Goal: Transaction & Acquisition: Purchase product/service

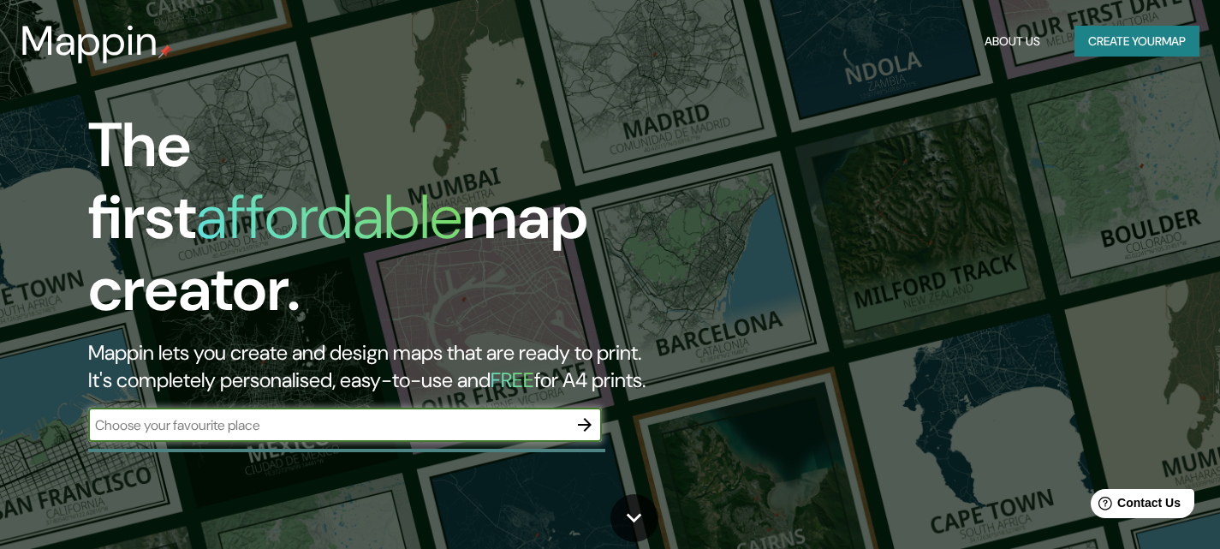
click at [355, 415] on input "text" at bounding box center [328, 425] width 480 height 20
click at [338, 415] on input "text" at bounding box center [328, 425] width 480 height 20
type input "humedales"
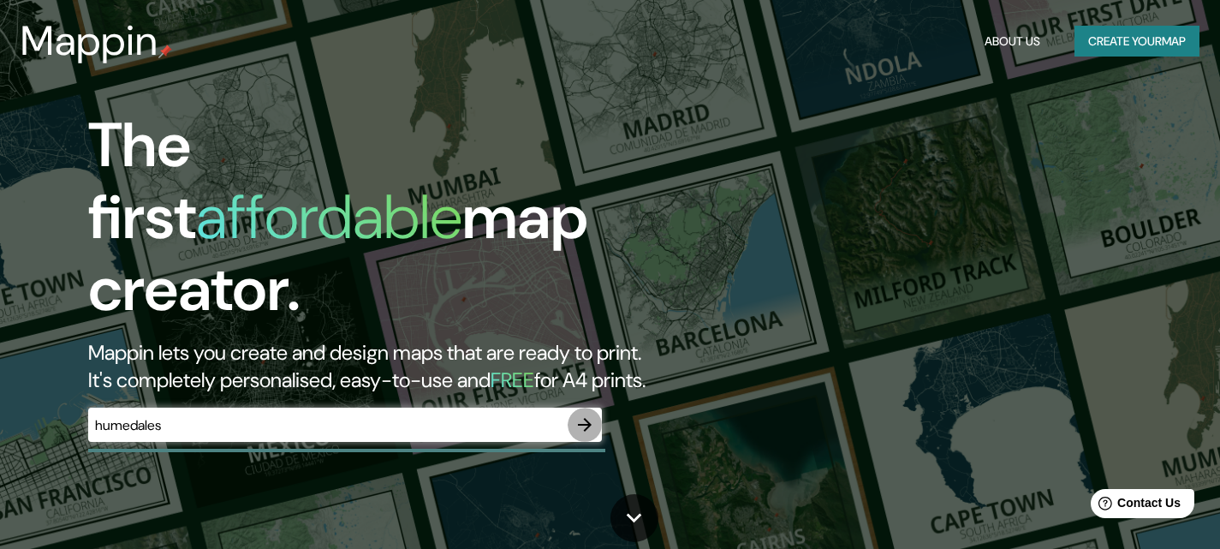
click at [584, 415] on icon "button" at bounding box center [585, 425] width 21 height 21
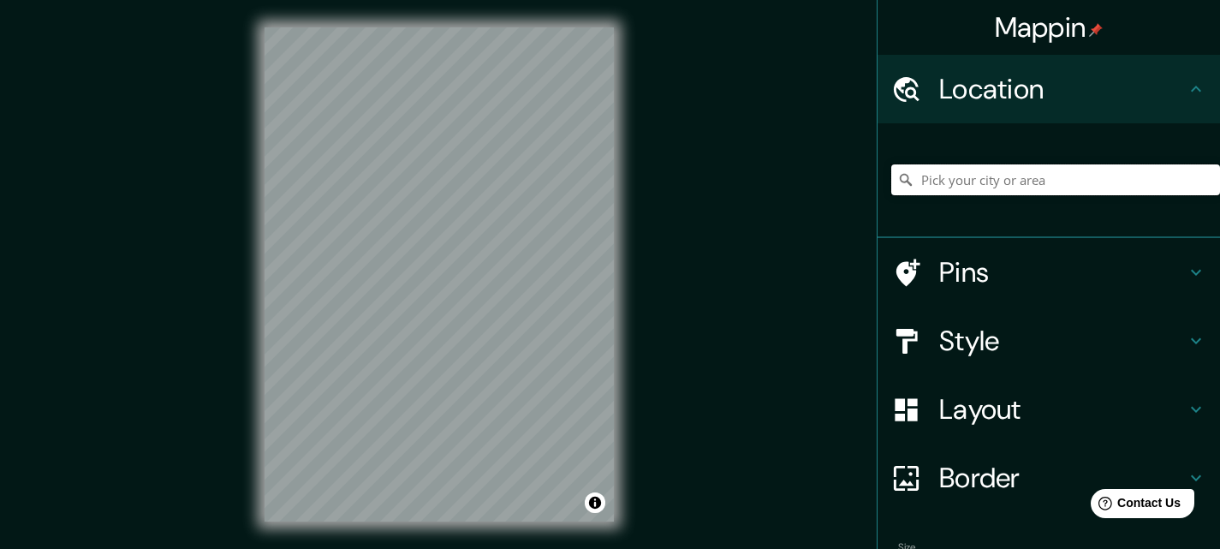
click at [996, 172] on input "Pick your city or area" at bounding box center [1056, 179] width 329 height 31
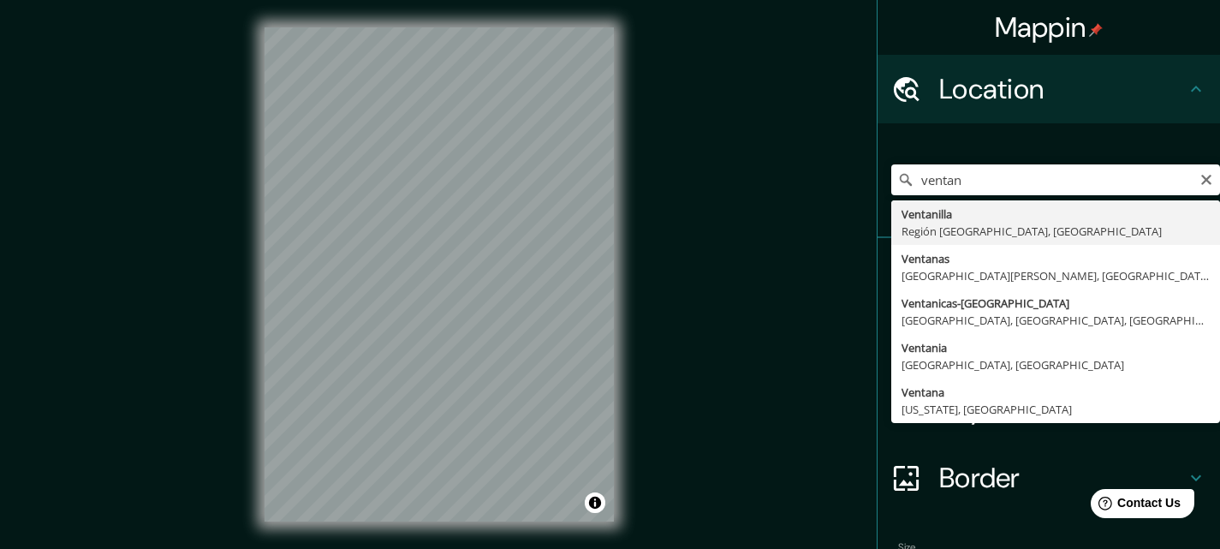
type input "Ventanilla, [GEOGRAPHIC_DATA], [GEOGRAPHIC_DATA]"
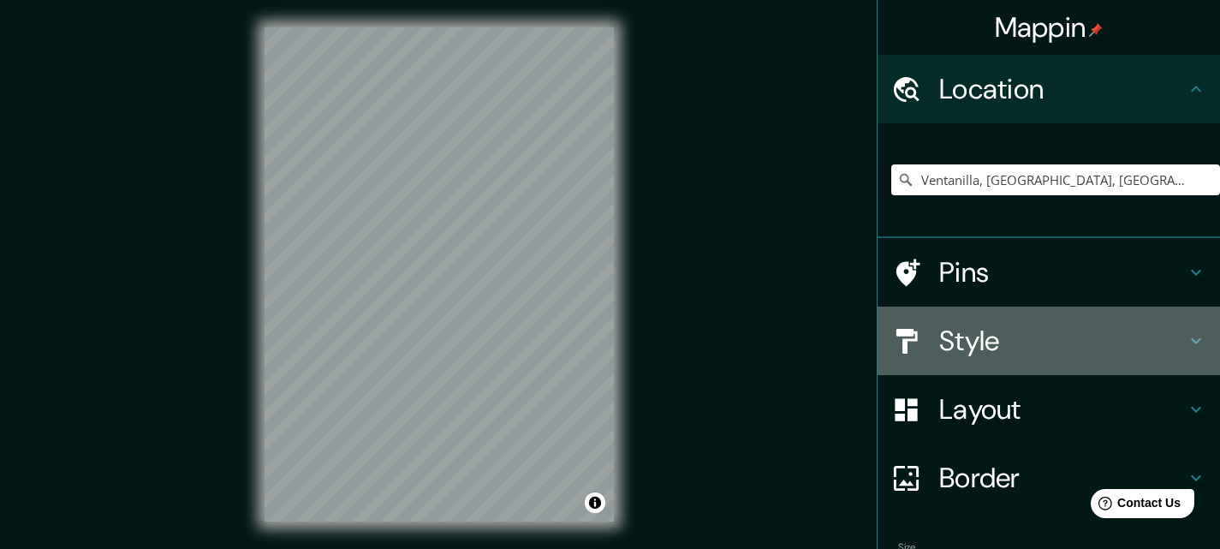
click at [1032, 343] on h4 "Style" at bounding box center [1062, 341] width 247 height 34
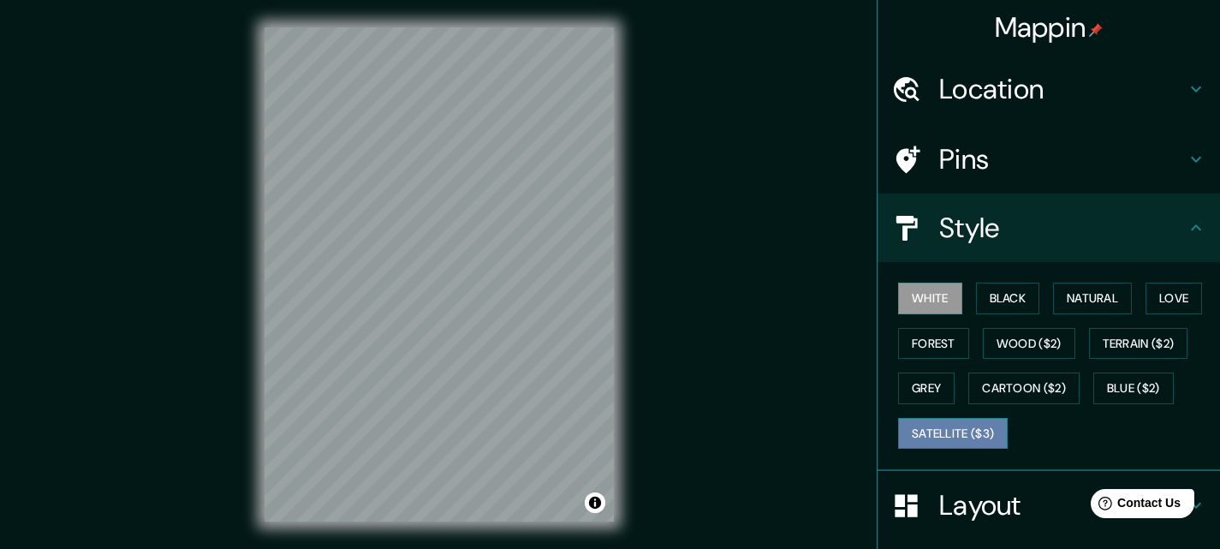
click at [955, 435] on button "Satellite ($3)" at bounding box center [953, 434] width 110 height 32
click at [924, 307] on button "White" at bounding box center [930, 299] width 64 height 32
click at [1017, 299] on button "Black" at bounding box center [1008, 299] width 64 height 32
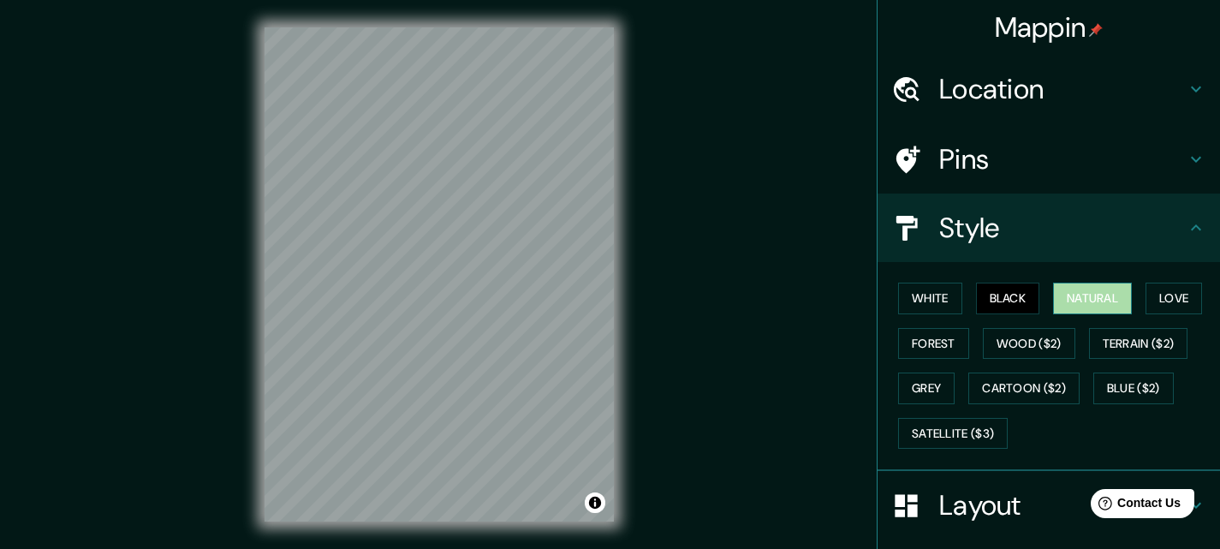
click at [1053, 287] on button "Natural" at bounding box center [1092, 299] width 79 height 32
click at [903, 381] on button "Grey" at bounding box center [926, 389] width 57 height 32
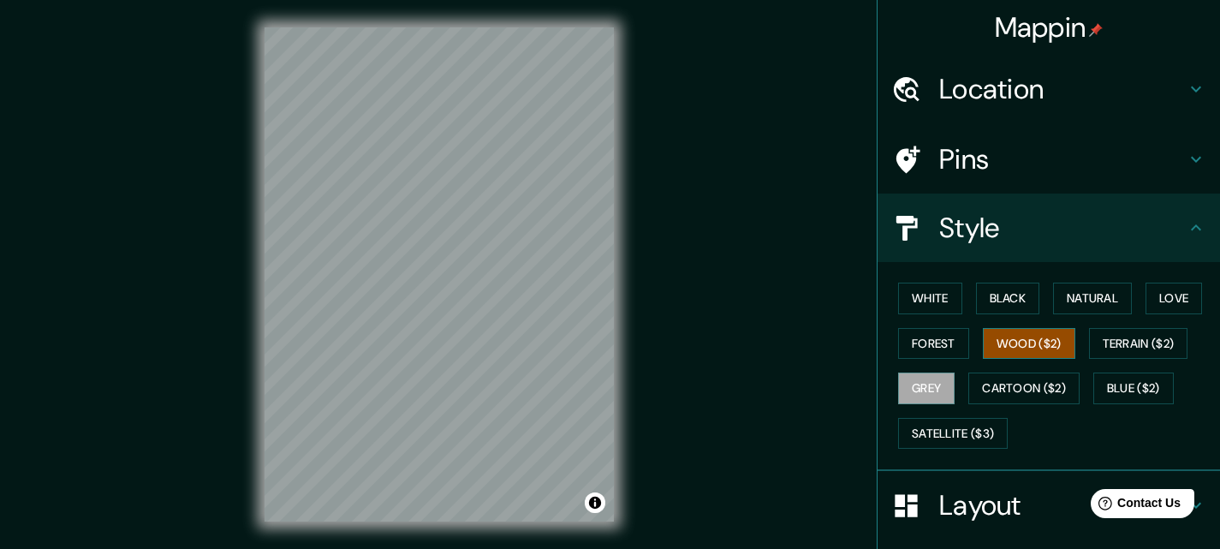
click at [1010, 337] on button "Wood ($2)" at bounding box center [1029, 344] width 92 height 32
click at [1033, 373] on button "Cartoon ($2)" at bounding box center [1024, 389] width 111 height 32
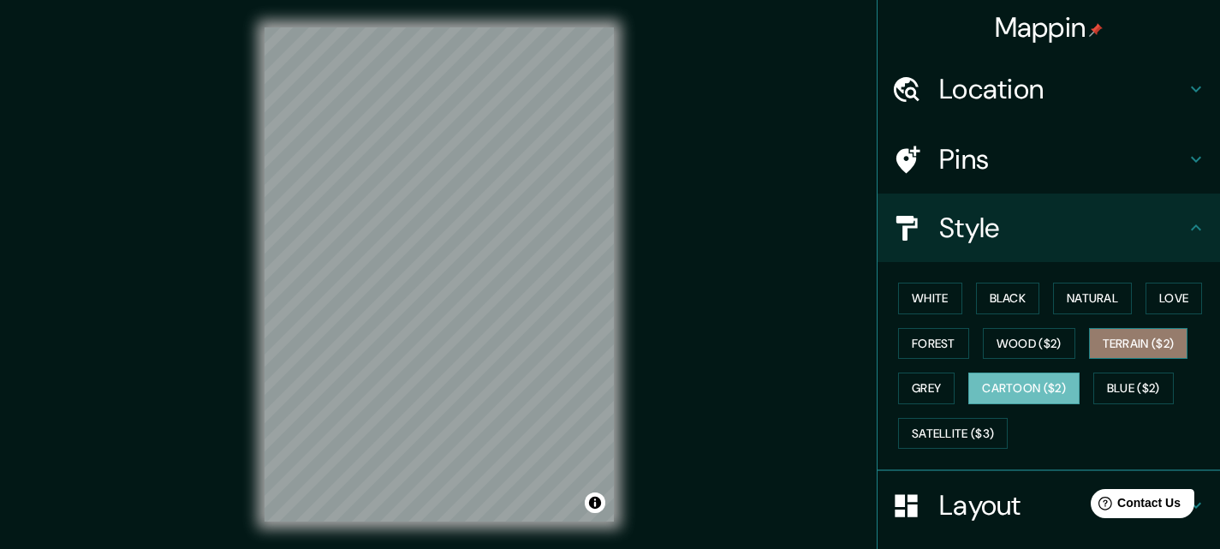
click at [1111, 351] on button "Terrain ($2)" at bounding box center [1138, 344] width 99 height 32
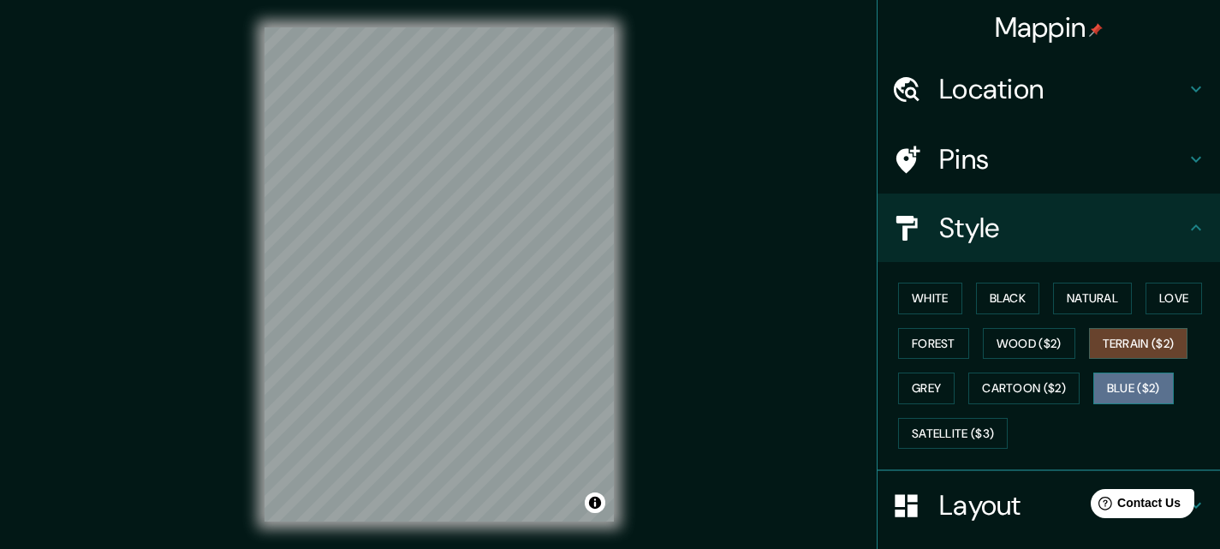
click at [1110, 382] on button "Blue ($2)" at bounding box center [1134, 389] width 81 height 32
click at [1106, 348] on button "Terrain ($2)" at bounding box center [1138, 344] width 99 height 32
click at [934, 428] on button "Satellite ($3)" at bounding box center [953, 434] width 110 height 32
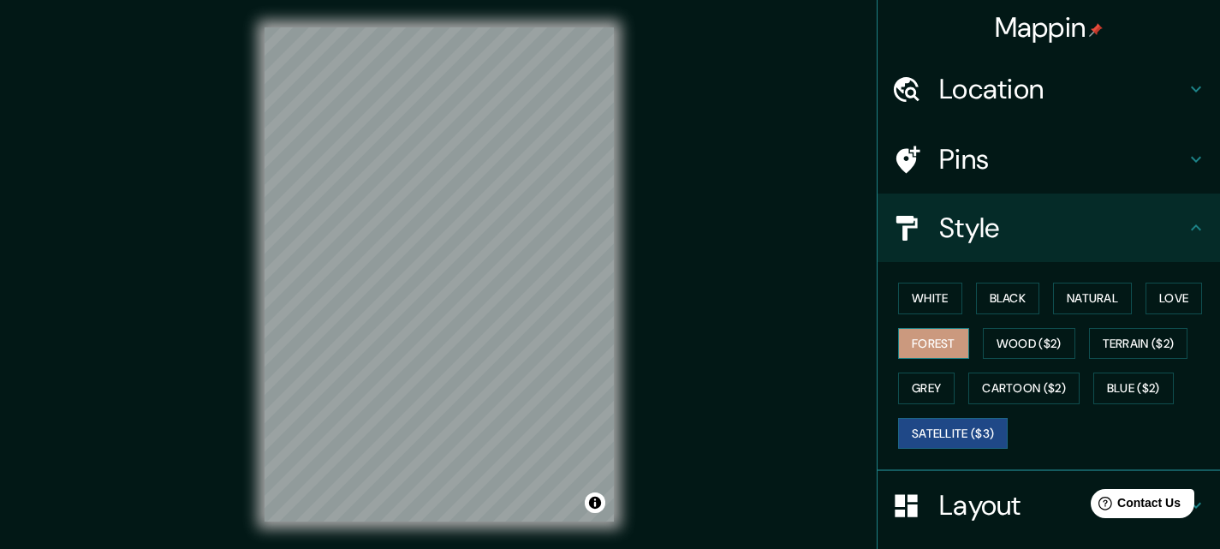
click at [934, 353] on button "Forest" at bounding box center [933, 344] width 71 height 32
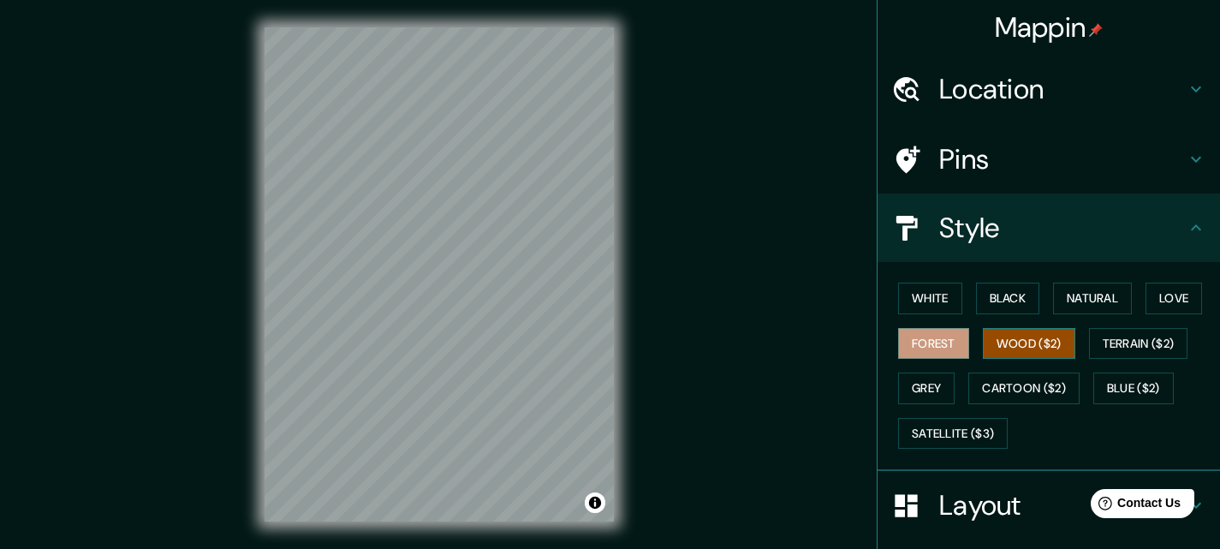
click at [1010, 347] on button "Wood ($2)" at bounding box center [1029, 344] width 92 height 32
click at [1087, 301] on button "Natural" at bounding box center [1092, 299] width 79 height 32
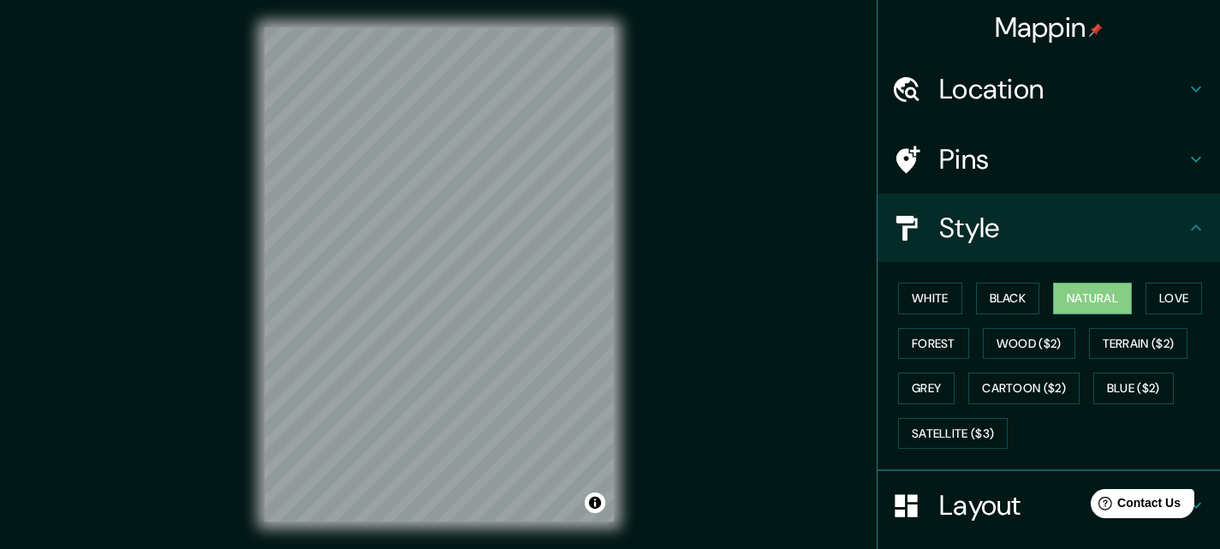
click at [1138, 295] on div "White Black Natural Love Forest Wood ($2) Terrain ($2) Grey Cartoon ($2) Blue (…" at bounding box center [1056, 366] width 329 height 180
click at [1148, 296] on button "Love" at bounding box center [1174, 299] width 57 height 32
click at [1080, 286] on button "Natural" at bounding box center [1092, 299] width 79 height 32
click at [1153, 298] on button "Love" at bounding box center [1174, 299] width 57 height 32
click at [1068, 287] on button "Natural" at bounding box center [1092, 299] width 79 height 32
